Goal: Register for event/course

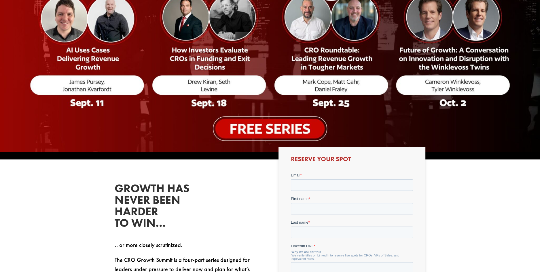
scroll to position [230, 0]
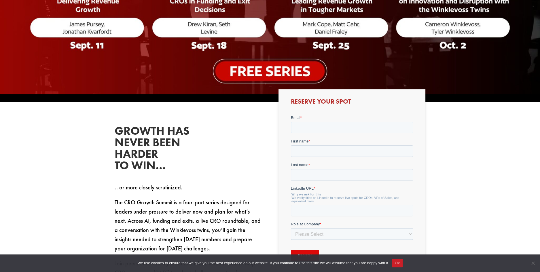
click at [318, 128] on input "Email *" at bounding box center [352, 127] width 122 height 12
type input "[EMAIL_ADDRESS][DOMAIN_NAME]"
click at [389, 150] on input "First name *" at bounding box center [352, 151] width 122 height 12
type input "[PERSON_NAME]"
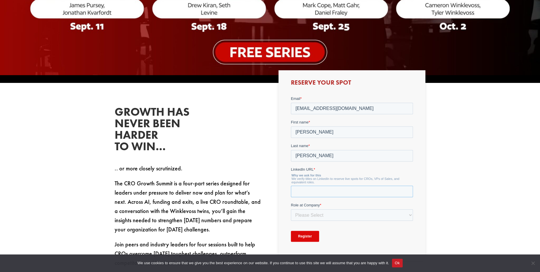
scroll to position [259, 0]
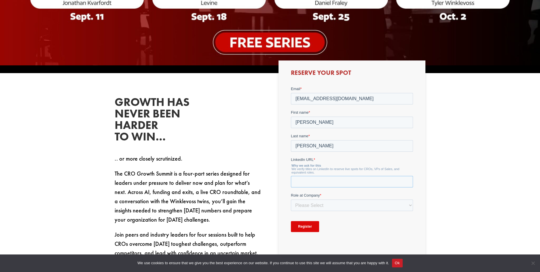
paste input "[DOMAIN_NAME][URL]"
type input "[DOMAIN_NAME][URL]"
click at [332, 206] on select "Please Select C-Level (CRO, CSO, etc) Senior Leadership (VP of Sales, VP of Ena…" at bounding box center [352, 205] width 122 height 12
select select "C-Level (CRO, CSO, etc)"
click at [291, 199] on select "Please Select C-Level (CRO, CSO, etc) Senior Leadership (VP of Sales, VP of Ena…" at bounding box center [352, 205] width 122 height 12
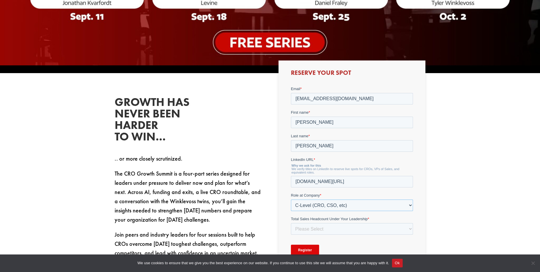
scroll to position [317, 0]
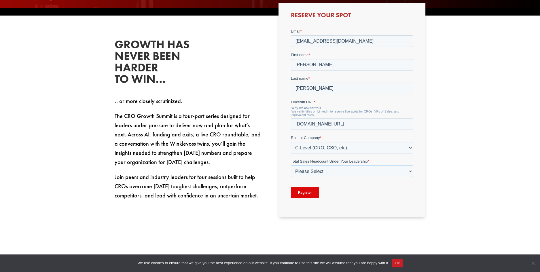
drag, startPoint x: 360, startPoint y: 115, endPoint x: 360, endPoint y: 173, distance: 57.6
click at [360, 173] on select "Please Select Just Me 1-9 [PHONE_NUMBER] [PHONE_NUMBER]+" at bounding box center [352, 171] width 122 height 12
select select "1-9"
click at [291, 165] on select "Please Select Just Me 1-9 [PHONE_NUMBER] [PHONE_NUMBER]+" at bounding box center [352, 171] width 122 height 12
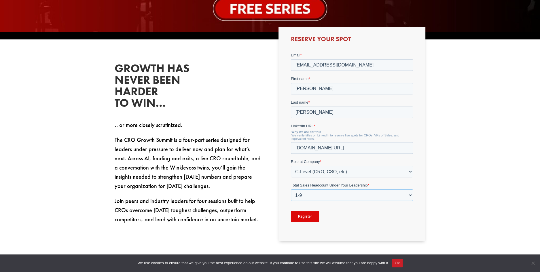
scroll to position [345, 0]
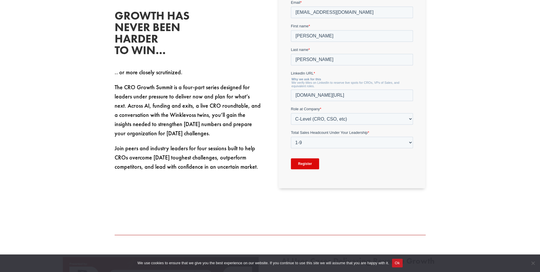
click at [303, 162] on input "Register" at bounding box center [305, 163] width 28 height 11
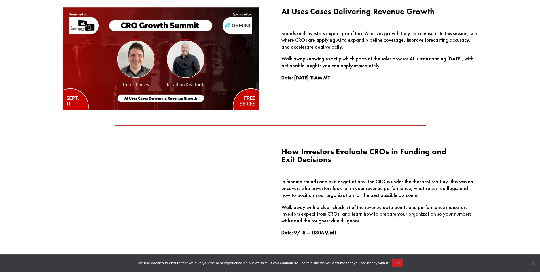
scroll to position [605, 0]
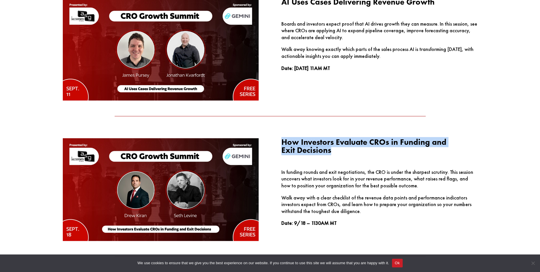
drag, startPoint x: 283, startPoint y: 144, endPoint x: 331, endPoint y: 156, distance: 49.9
click at [331, 156] on h3 "How Investors Evaluate CROs in Funding and Exit Decisions" at bounding box center [379, 147] width 196 height 19
drag, startPoint x: 331, startPoint y: 156, endPoint x: 324, endPoint y: 153, distance: 7.2
copy h3 "How Investors Evaluate CROs in Funding and Exit Decisions"
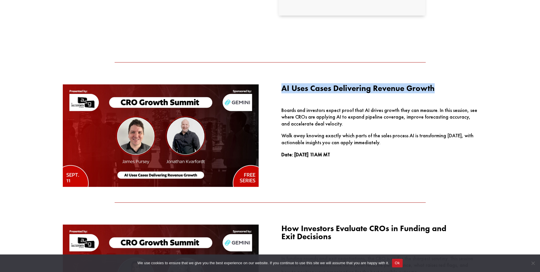
drag, startPoint x: 281, startPoint y: 89, endPoint x: 434, endPoint y: 86, distance: 152.6
click at [434, 86] on span "AI Uses Cases Delivering Revenue Growth" at bounding box center [357, 88] width 153 height 10
drag, startPoint x: 434, startPoint y: 86, endPoint x: 427, endPoint y: 86, distance: 7.0
copy span "AI Uses Cases Delivering Revenue Growth"
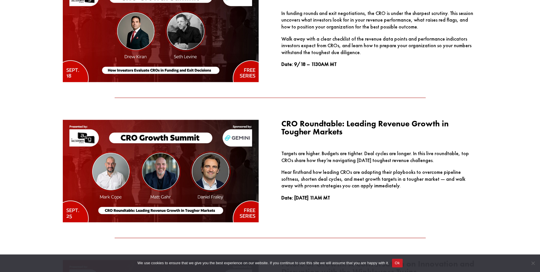
scroll to position [777, 0]
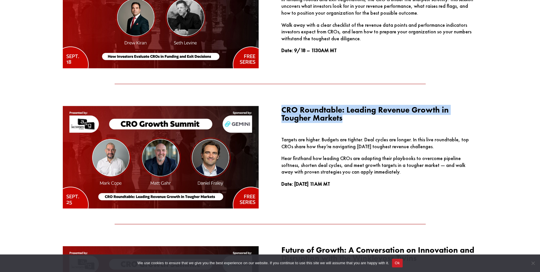
drag, startPoint x: 283, startPoint y: 108, endPoint x: 348, endPoint y: 121, distance: 66.9
click at [348, 121] on h3 "CRO Roundtable: Leading Revenue Growth in Tougher Markets" at bounding box center [379, 115] width 196 height 19
drag, startPoint x: 348, startPoint y: 121, endPoint x: 315, endPoint y: 117, distance: 33.5
copy h3 "CRO Roundtable: Leading Revenue Growth in Tougher Markets"
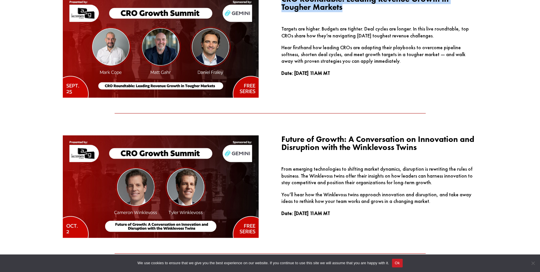
scroll to position [892, 0]
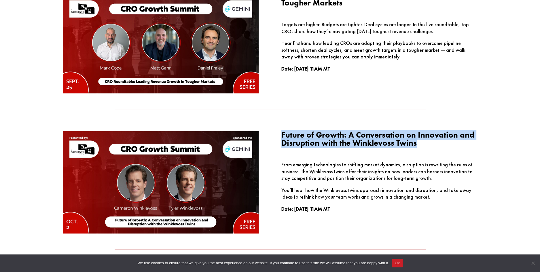
drag, startPoint x: 283, startPoint y: 132, endPoint x: 421, endPoint y: 142, distance: 139.1
click at [421, 142] on h3 "Future of Growth: A Conversation on Innovation and Disruption with the Winklevo…" at bounding box center [379, 140] width 196 height 19
drag, startPoint x: 421, startPoint y: 142, endPoint x: 388, endPoint y: 142, distance: 33.7
copy h3 "Future of Growth: A Conversation on Innovation and Disruption with the Winklevo…"
